Goal: Check status: Check status

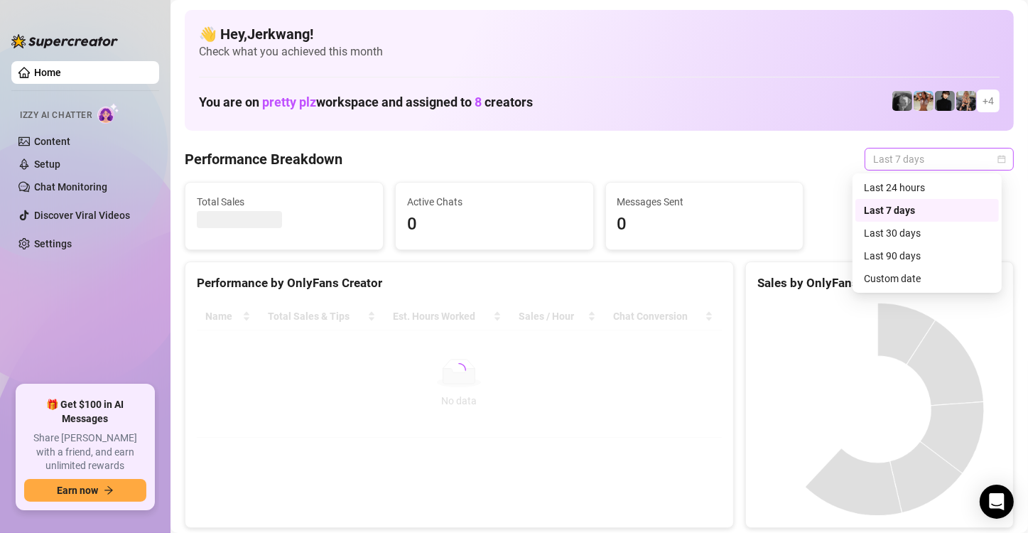
click at [925, 161] on span "Last 7 days" at bounding box center [939, 158] width 132 height 21
click at [897, 282] on div "Custom date" at bounding box center [927, 279] width 126 height 16
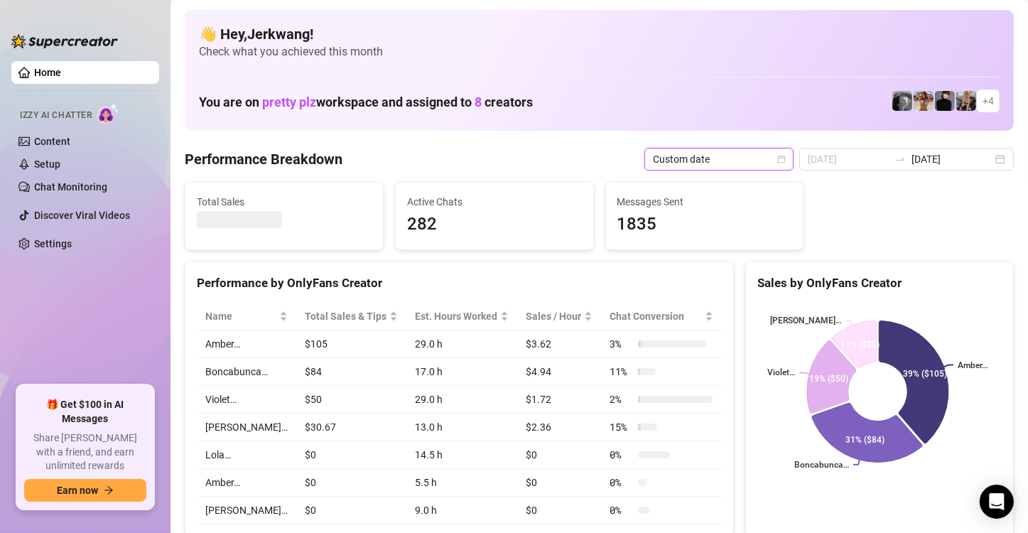
click at [506, 173] on div "17" at bounding box center [506, 173] width 0 height 0
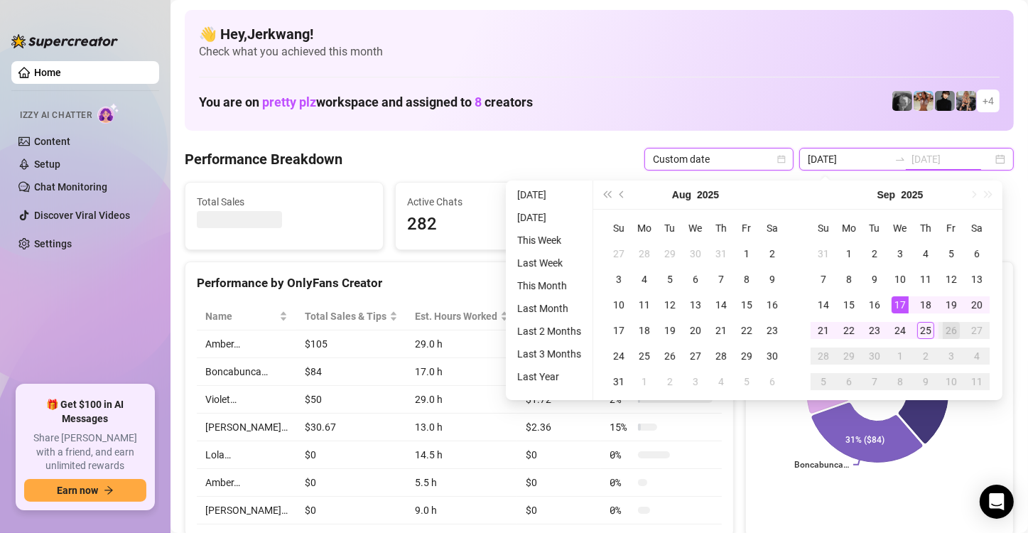
type input "[DATE]"
click at [896, 329] on div "24" at bounding box center [899, 330] width 17 height 17
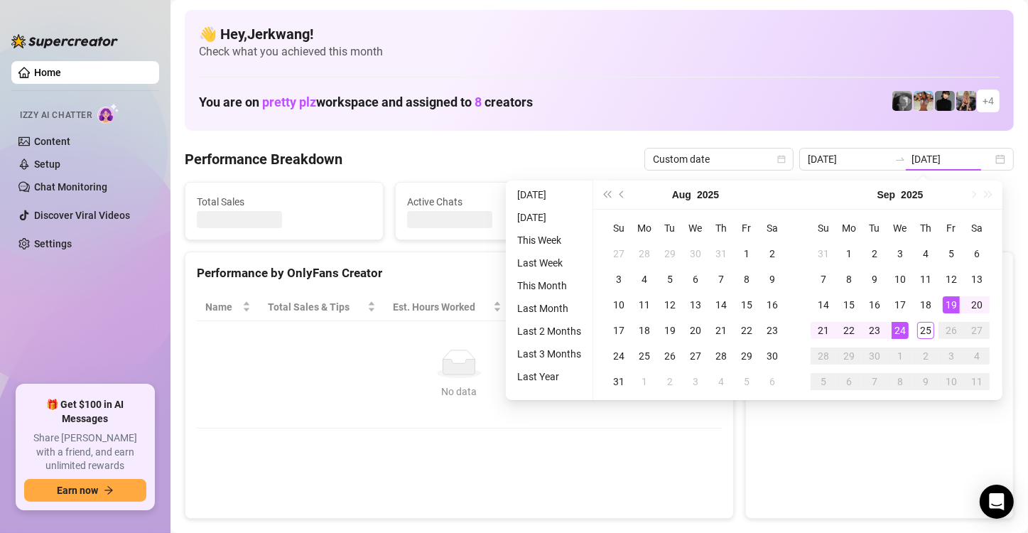
type input "[DATE]"
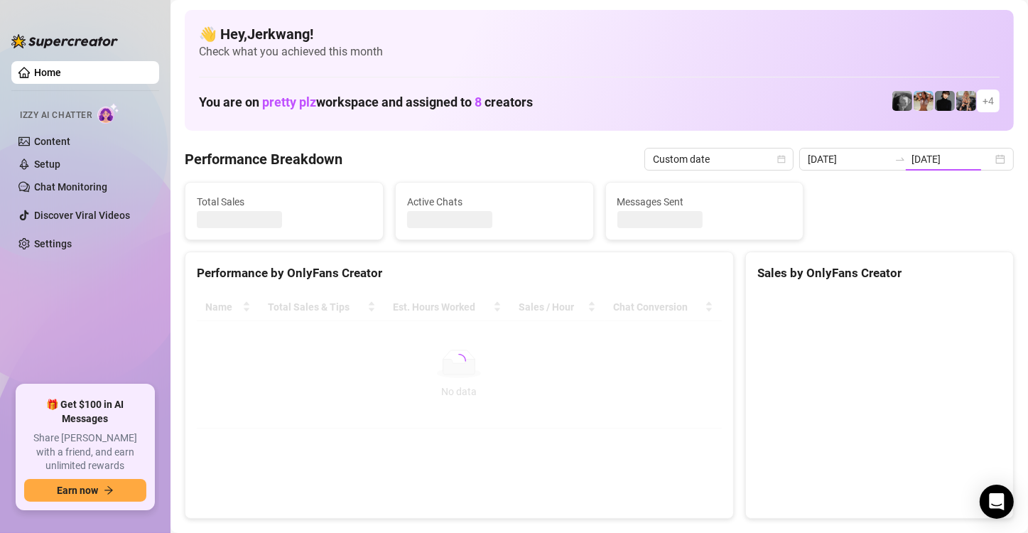
click at [916, 332] on canvas at bounding box center [877, 399] width 241 height 213
click at [940, 168] on div "[DATE] [DATE]" at bounding box center [906, 159] width 214 height 23
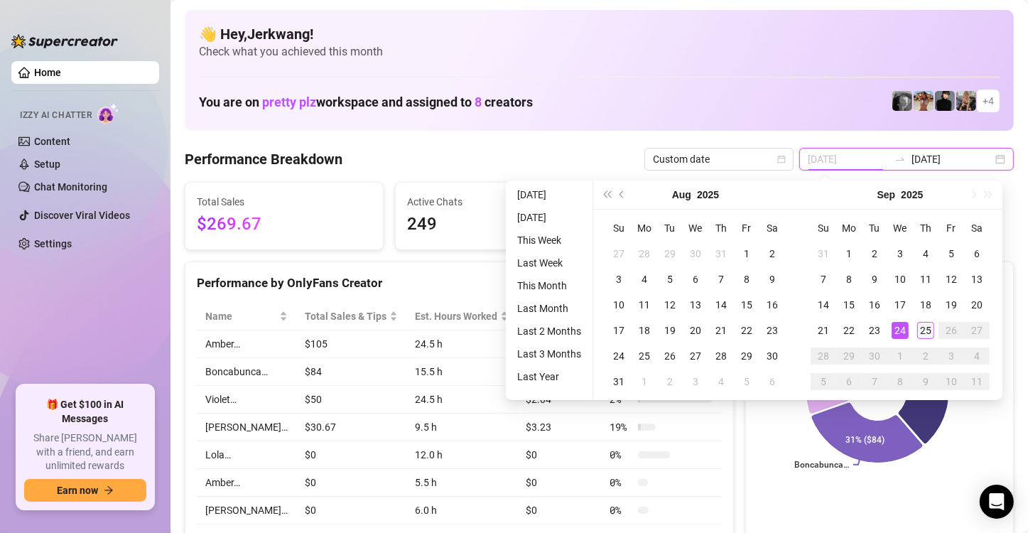
type input "[DATE]"
click at [925, 331] on div "25" at bounding box center [925, 330] width 17 height 17
type input "[DATE]"
click at [901, 327] on div "24" at bounding box center [899, 330] width 17 height 17
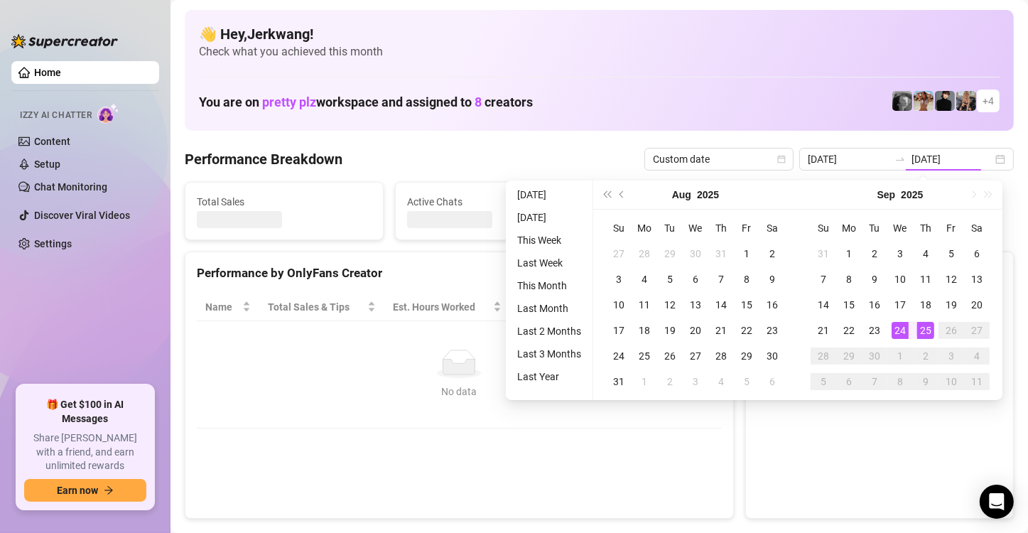
type input "[DATE]"
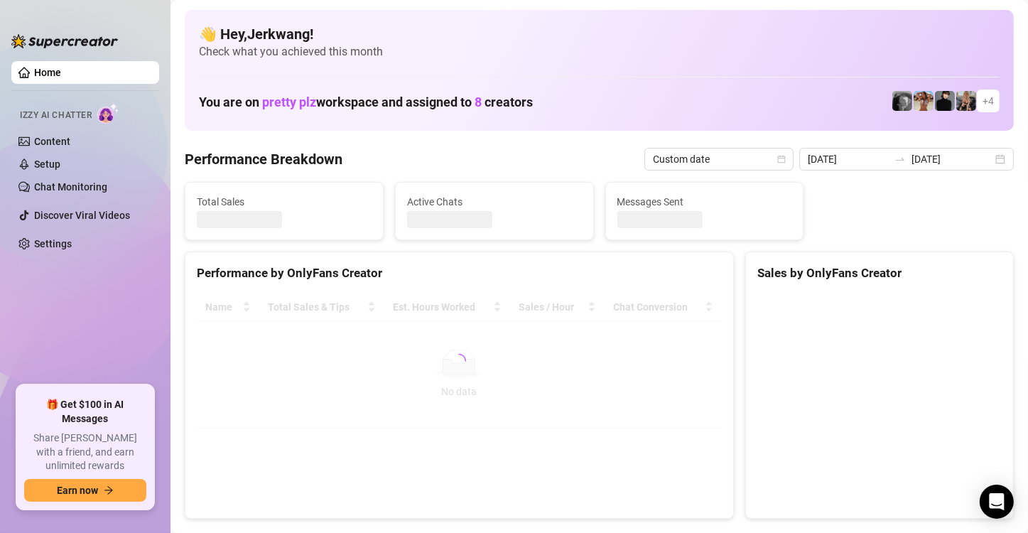
click at [920, 330] on canvas at bounding box center [877, 399] width 241 height 213
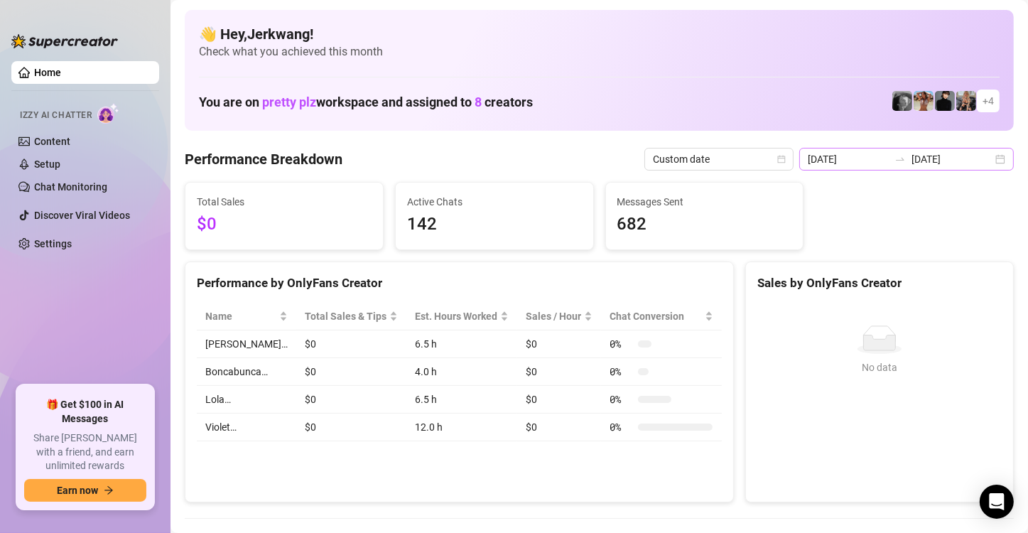
click at [991, 163] on div "[DATE] [DATE]" at bounding box center [906, 159] width 214 height 23
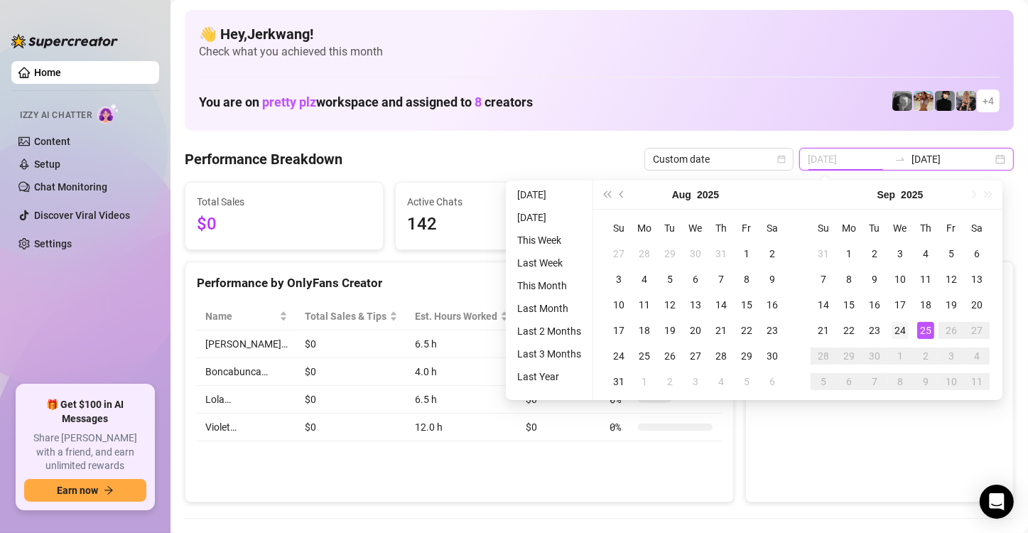
type input "[DATE]"
click at [903, 332] on div "24" at bounding box center [899, 330] width 17 height 17
click at [924, 327] on div "25" at bounding box center [925, 330] width 17 height 17
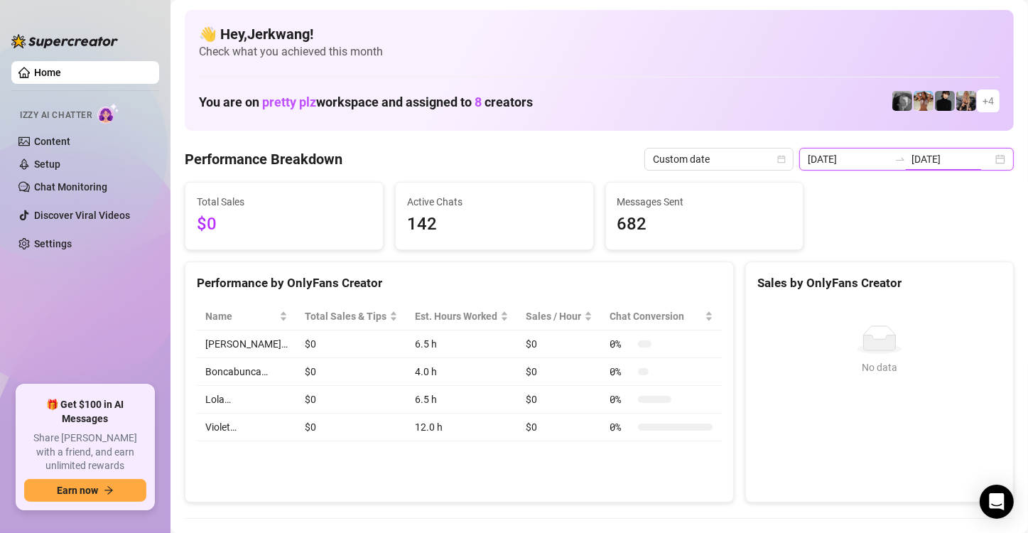
click at [979, 155] on input "[DATE]" at bounding box center [951, 159] width 81 height 16
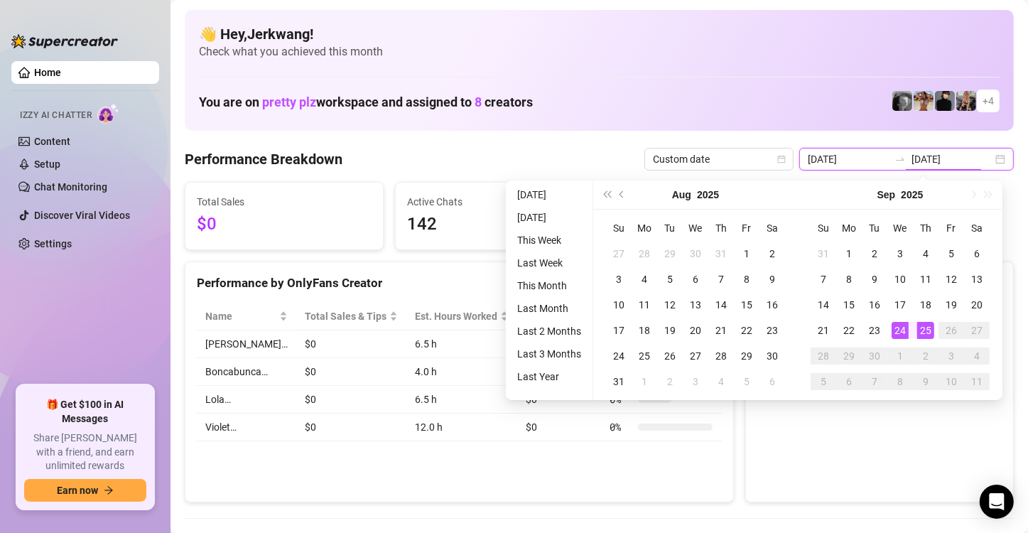
type input "[DATE]"
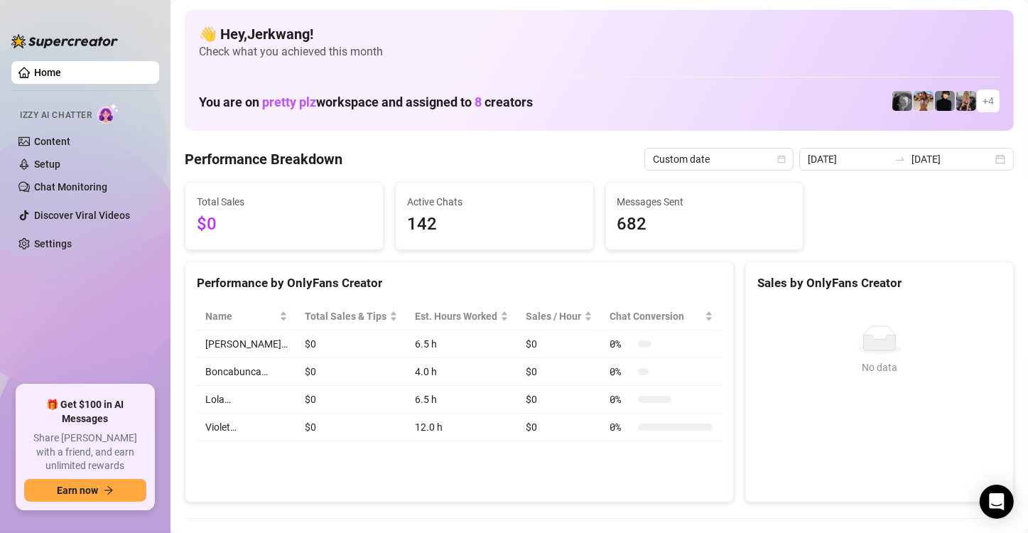
click at [869, 440] on div "No data No data" at bounding box center [879, 396] width 233 height 142
